Goal: Task Accomplishment & Management: Use online tool/utility

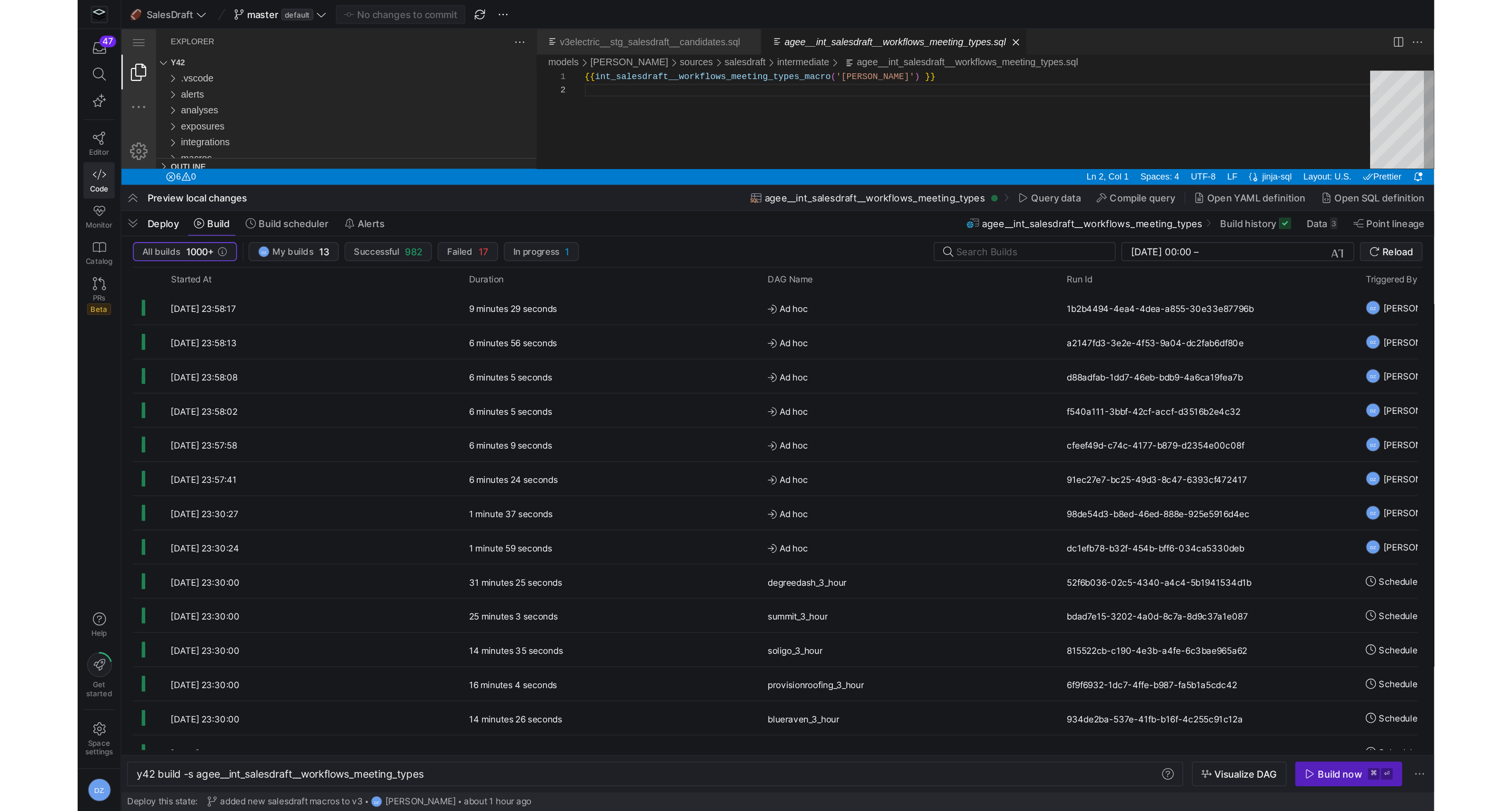
scroll to position [9, 0]
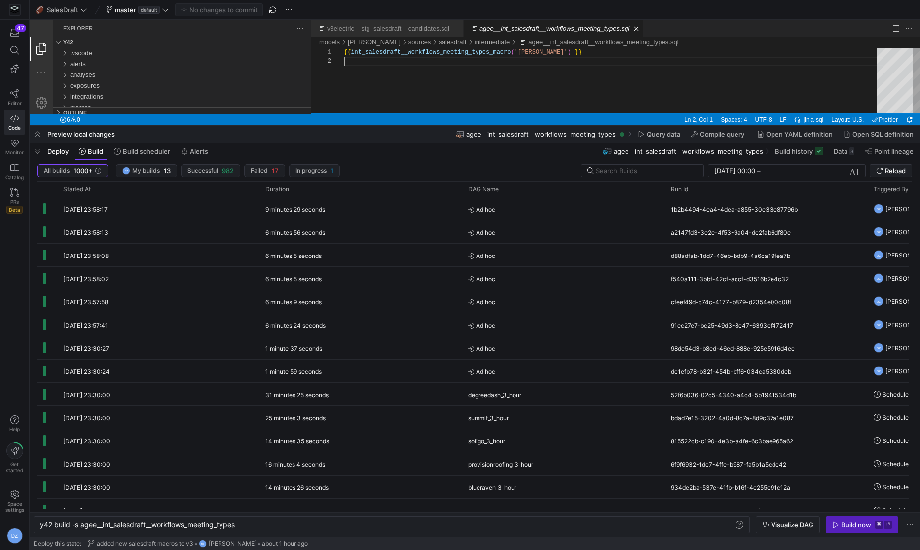
drag, startPoint x: 335, startPoint y: 113, endPoint x: 332, endPoint y: 298, distance: 184.6
click at [332, 20] on html "agee__int_salesdraft__workflows_meeting_types.sql — y42 — Code - OSS — y42 Expl…" at bounding box center [475, 20] width 891 height 0
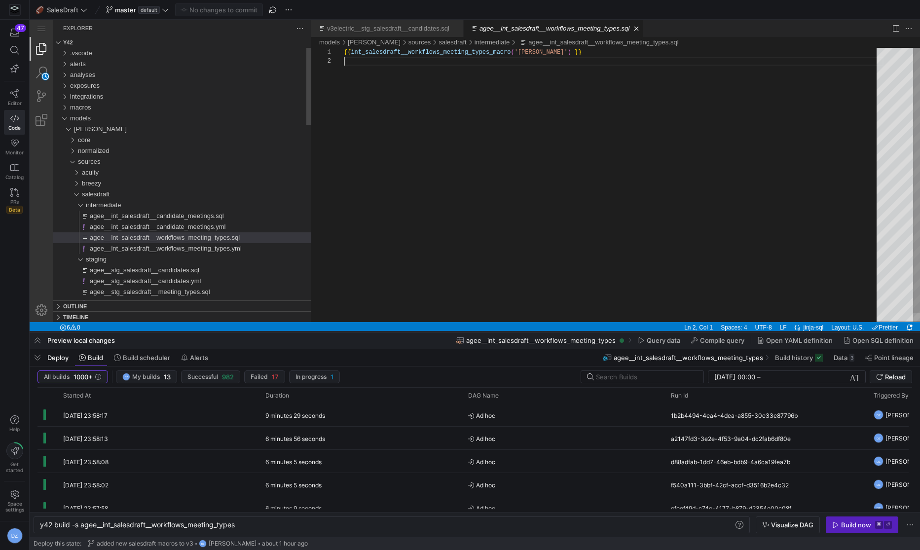
drag, startPoint x: 393, startPoint y: 127, endPoint x: 367, endPoint y: 336, distance: 210.4
click at [367, 334] on div at bounding box center [475, 332] width 891 height 4
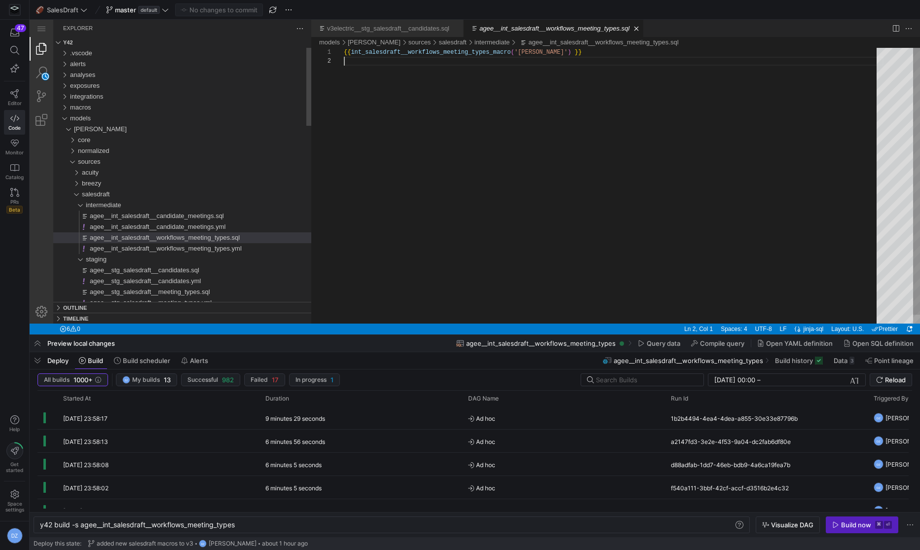
click at [407, 166] on div "{{ int_salesdraft__workflows_meeting_types_macro ( '[PERSON_NAME]' ) }}" at bounding box center [614, 190] width 540 height 285
click at [364, 218] on div "{{ int_salesdraft__workflows_meeting_types_macro ( '[PERSON_NAME]' ) }}" at bounding box center [614, 190] width 540 height 285
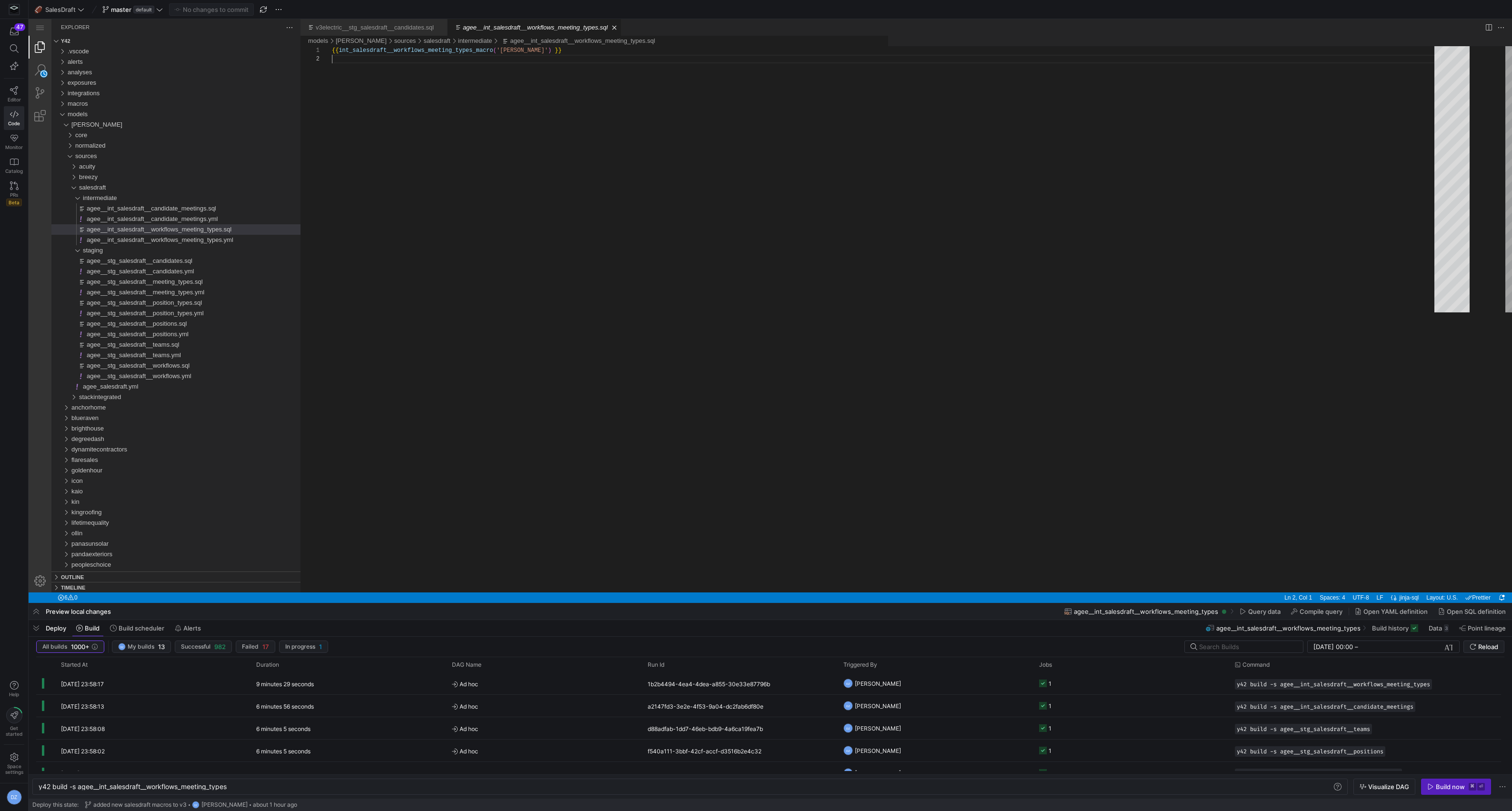
scroll to position [8, 0]
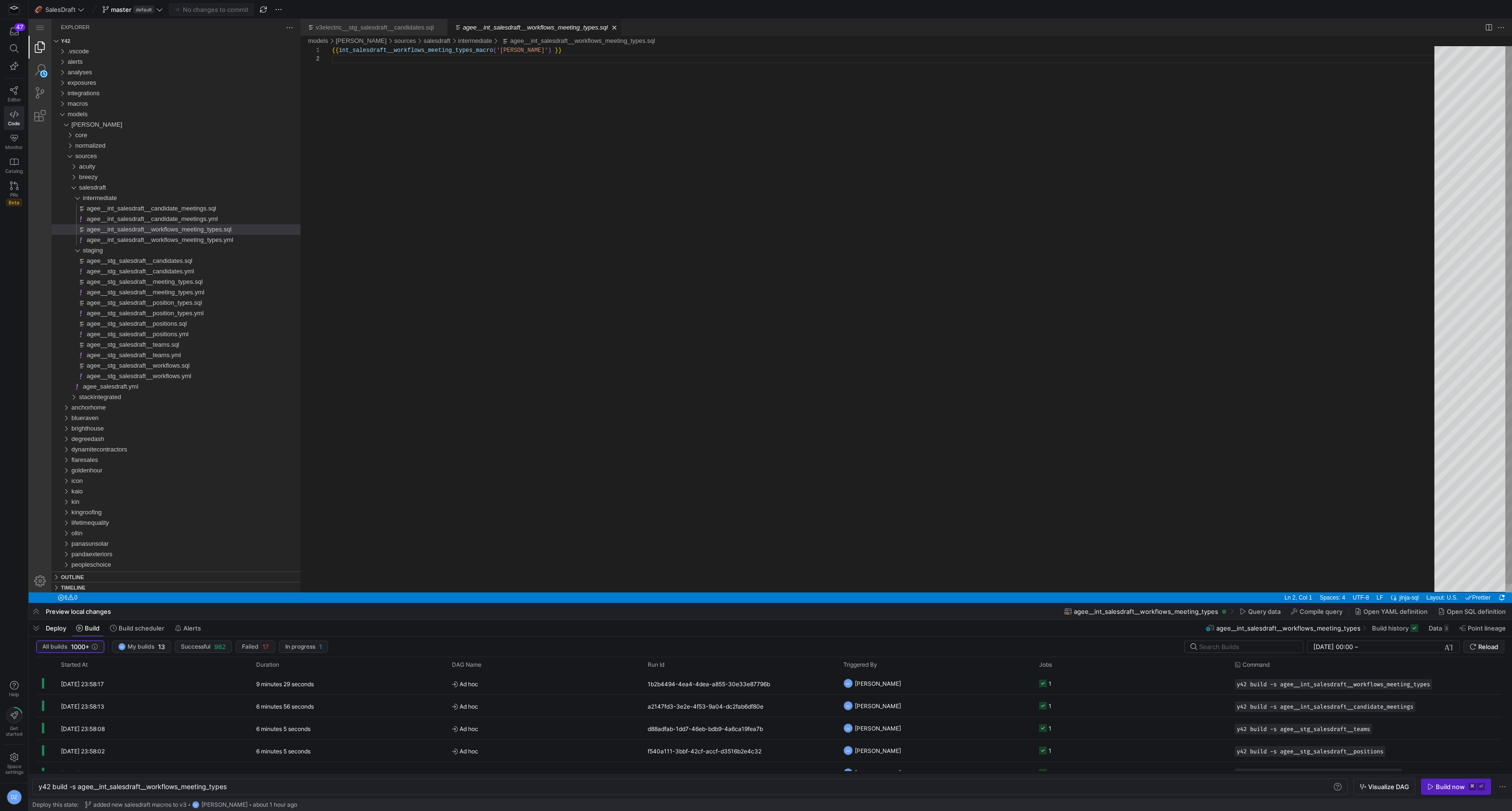
click at [406, 124] on div "{{ int_salesdraft__workflows_meeting_types_macro ( '[PERSON_NAME]' ) }}" at bounding box center [886, 323] width 1109 height 555
